Goal: Find specific page/section: Find specific page/section

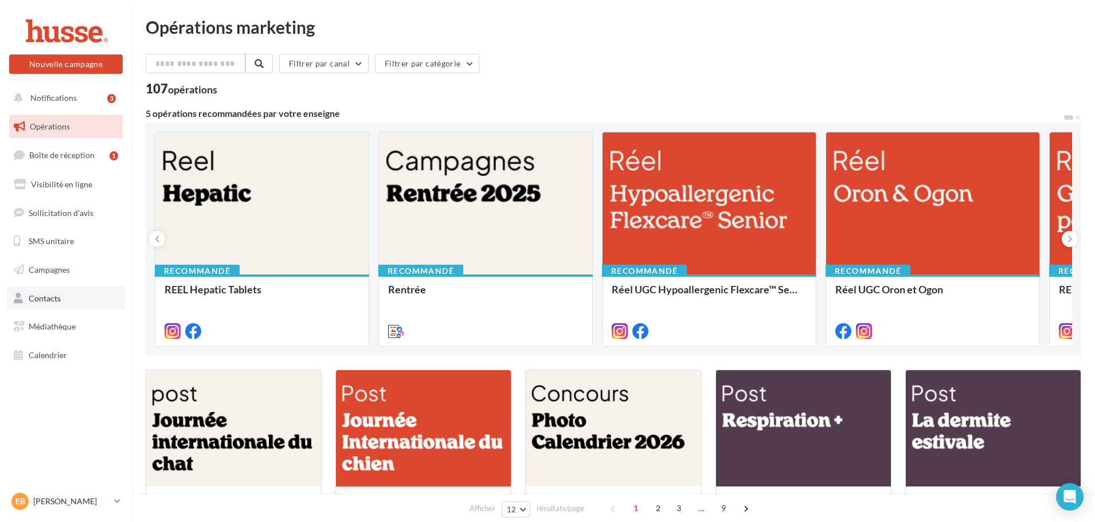
click at [65, 299] on link "Contacts" at bounding box center [66, 299] width 118 height 24
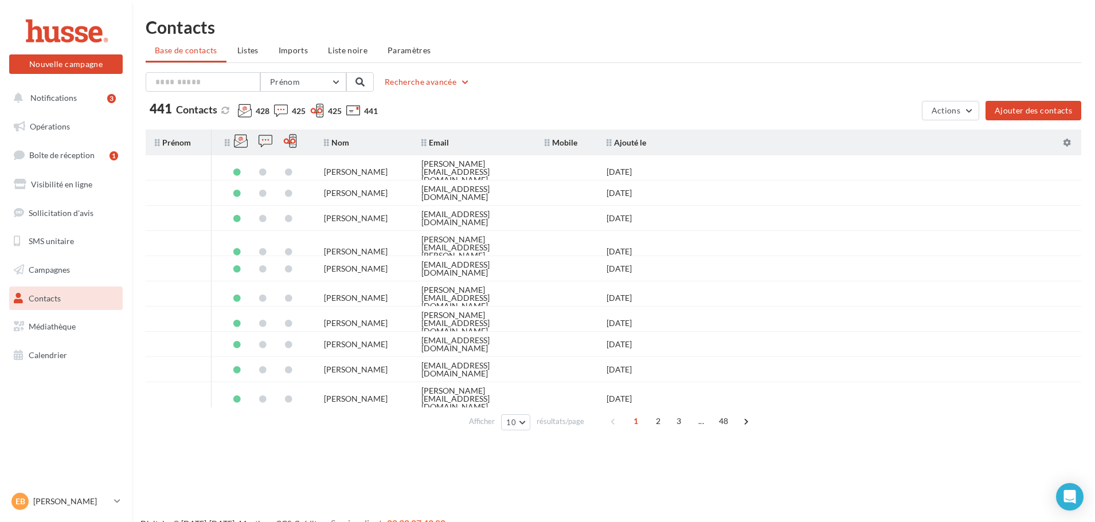
click at [969, 121] on div "Prénom Prénom Nom Email Mobile Téléphone Fixe Recherche avancée 441 Contacts 42…" at bounding box center [613, 253] width 935 height 363
click at [962, 111] on button "Actions" at bounding box center [950, 110] width 57 height 19
click at [748, 107] on div "441 Contacts 428 425 425 441" at bounding box center [531, 113] width 771 height 21
click at [114, 504] on icon at bounding box center [117, 501] width 6 height 10
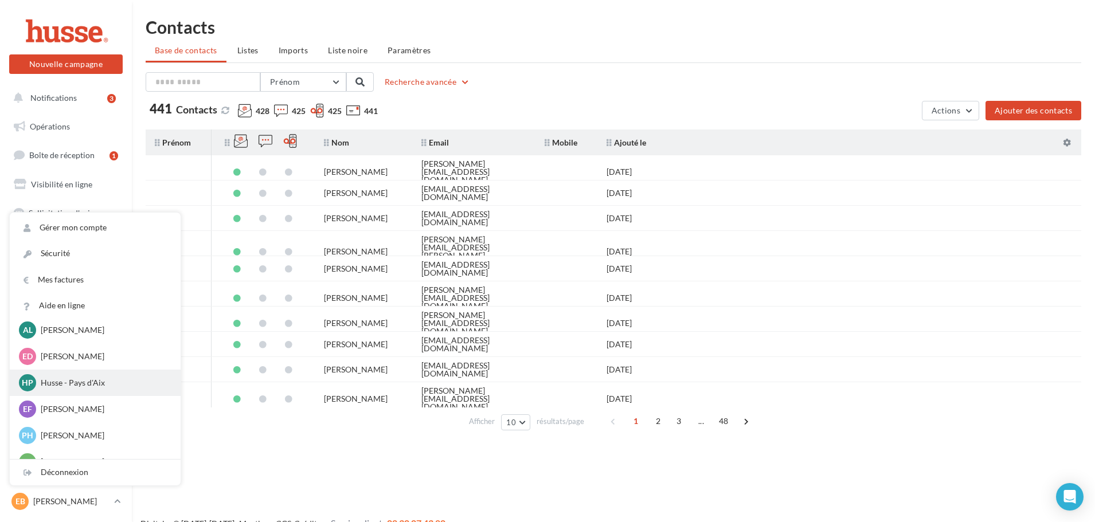
scroll to position [516, 0]
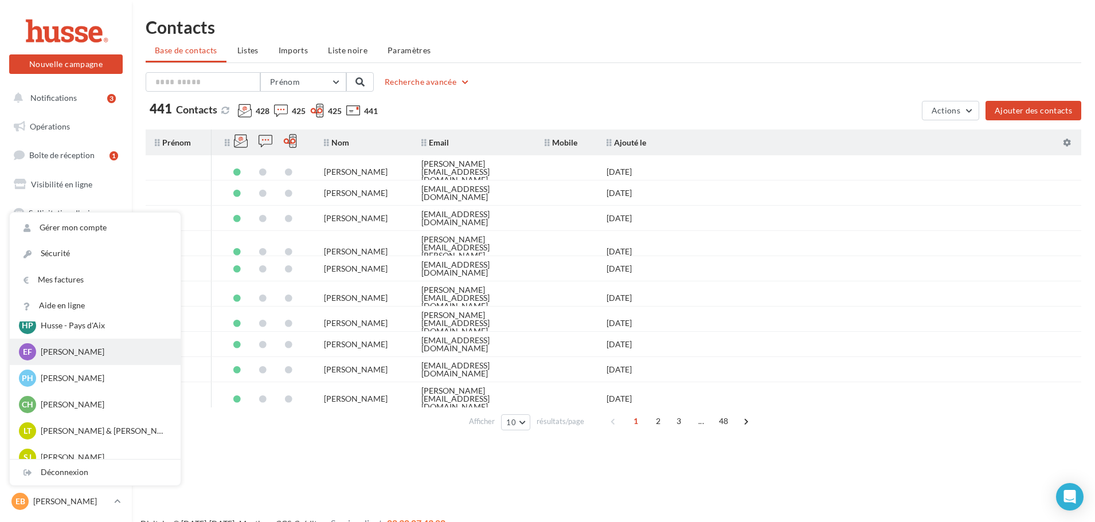
click at [68, 354] on p "[PERSON_NAME]" at bounding box center [104, 351] width 126 height 11
